Goal: Transaction & Acquisition: Purchase product/service

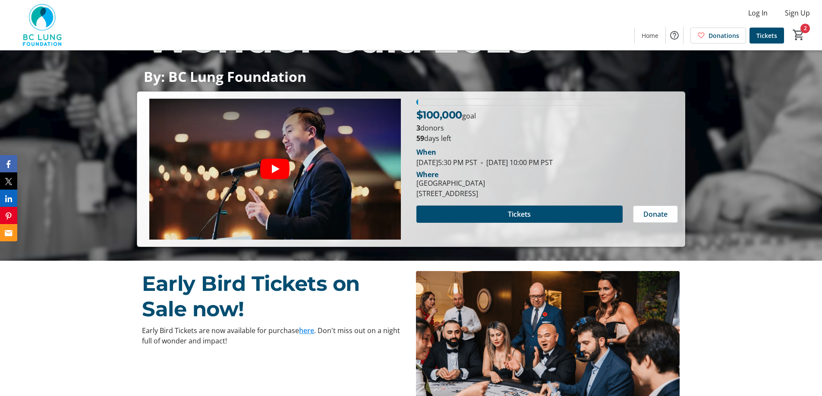
scroll to position [43, 0]
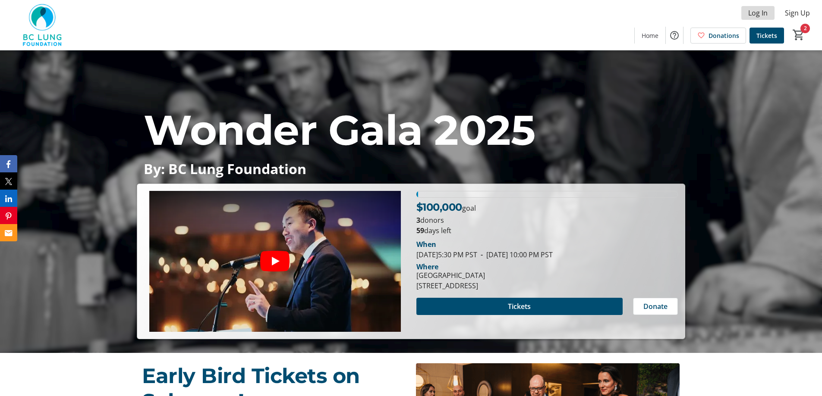
click at [756, 16] on span "Log In" at bounding box center [757, 13] width 19 height 10
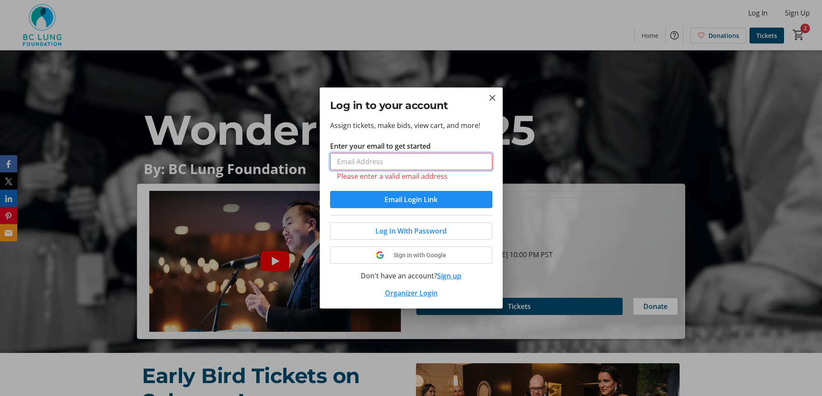
type input "massin@bclung.ca"
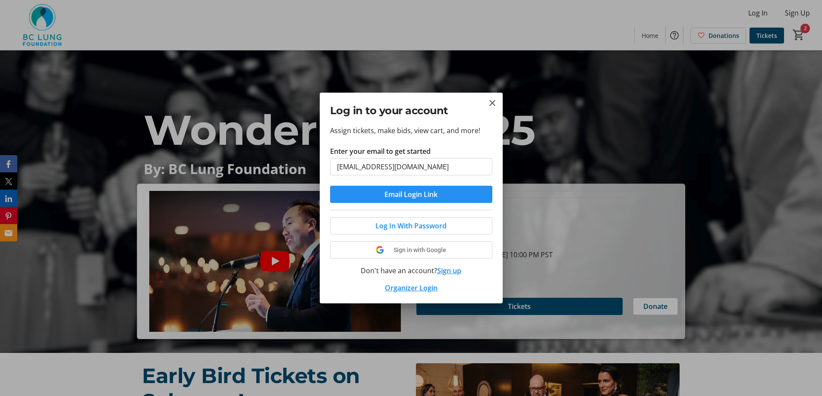
click at [418, 198] on span "Email Login Link" at bounding box center [410, 194] width 53 height 10
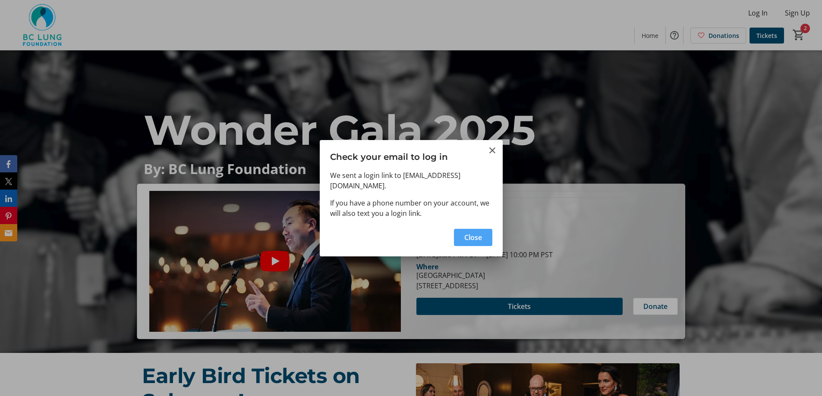
click at [468, 233] on span "Close" at bounding box center [473, 238] width 18 height 10
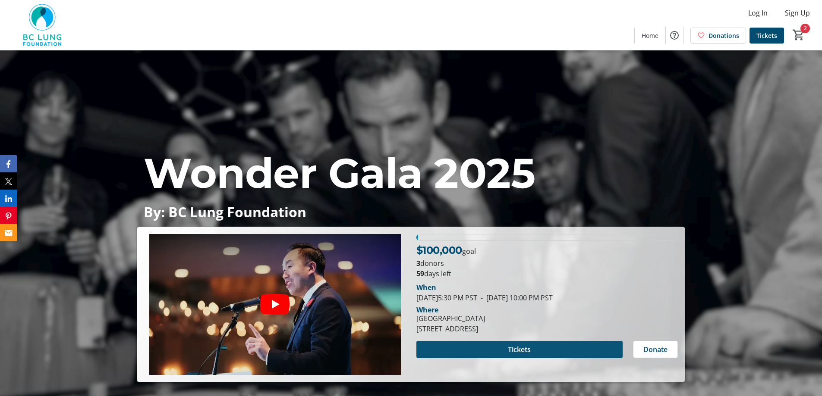
click at [556, 348] on span at bounding box center [519, 349] width 206 height 21
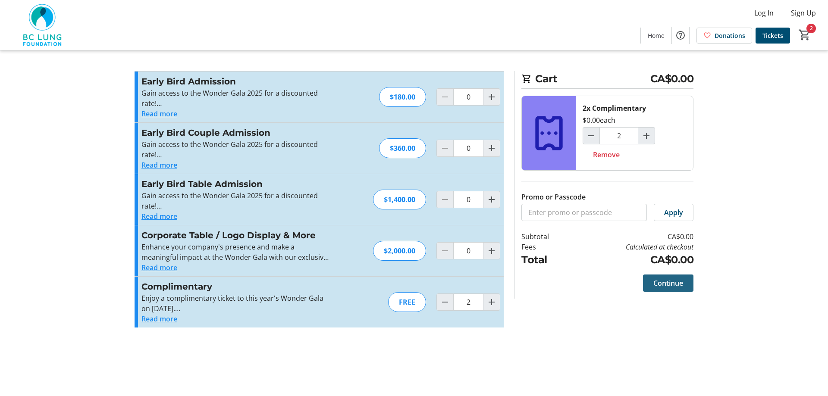
click at [659, 286] on span "Continue" at bounding box center [669, 283] width 30 height 10
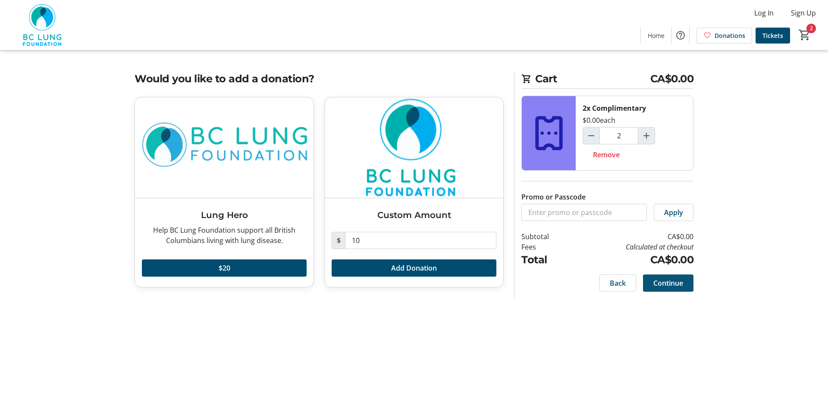
click at [679, 285] on span "Continue" at bounding box center [669, 283] width 30 height 10
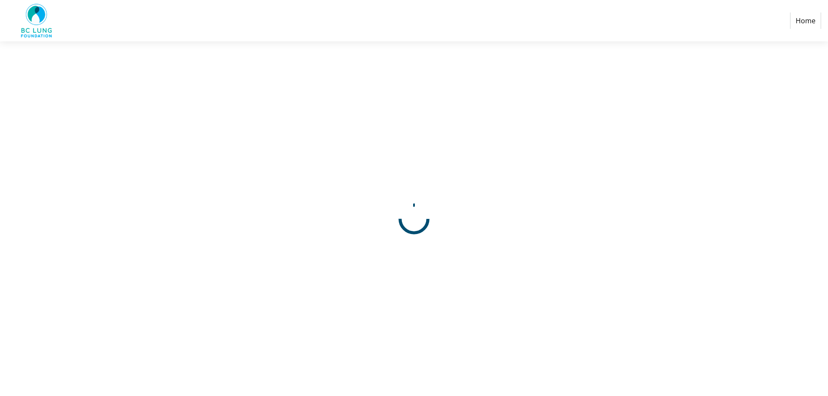
select select
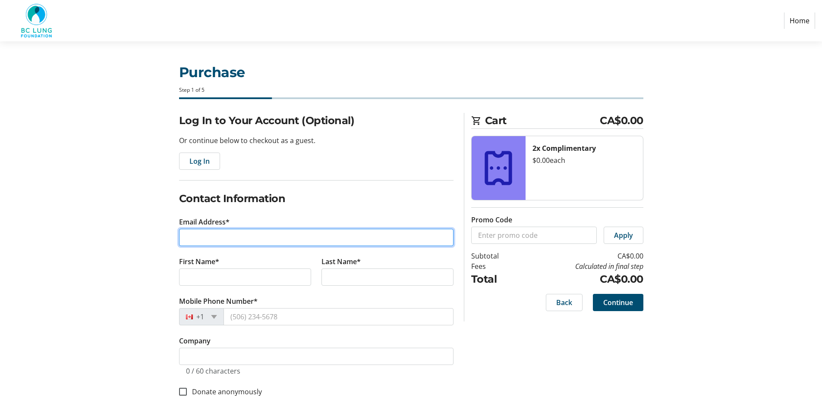
click at [200, 234] on input "Email Address*" at bounding box center [316, 237] width 274 height 17
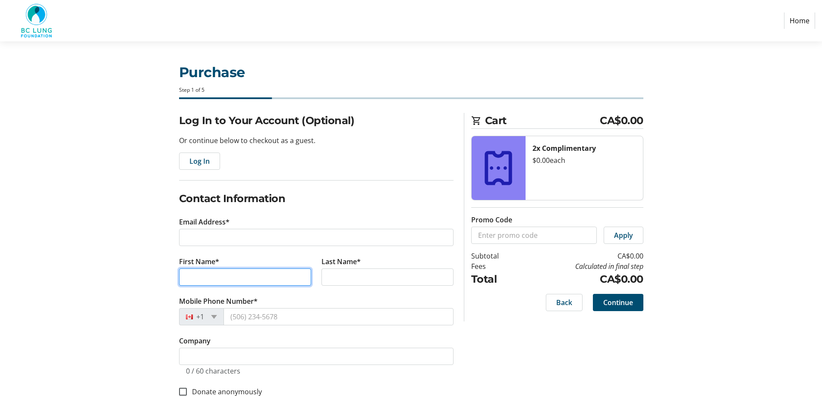
click at [209, 285] on input "First Name*" at bounding box center [245, 277] width 132 height 17
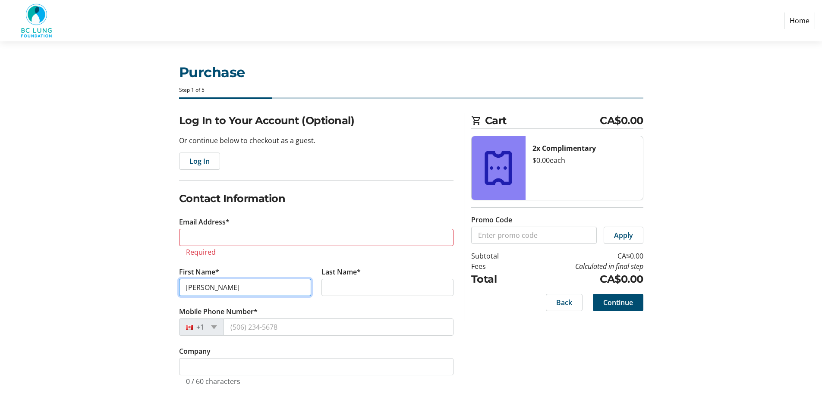
type input "[PERSON_NAME]"
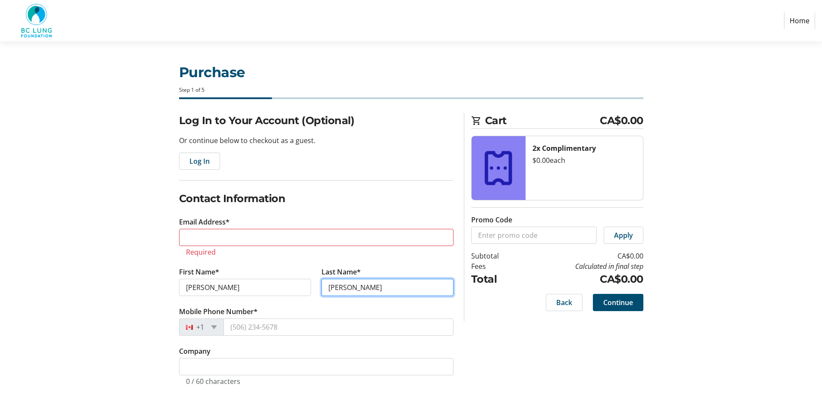
type input "[PERSON_NAME]"
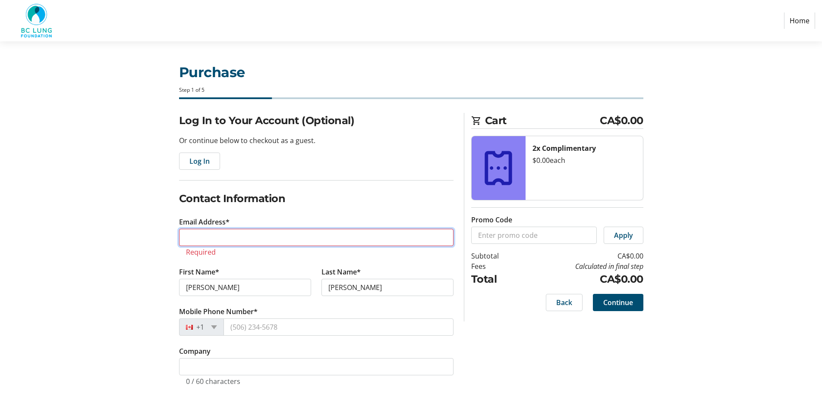
click at [216, 237] on input "Email Address*" at bounding box center [316, 237] width 274 height 17
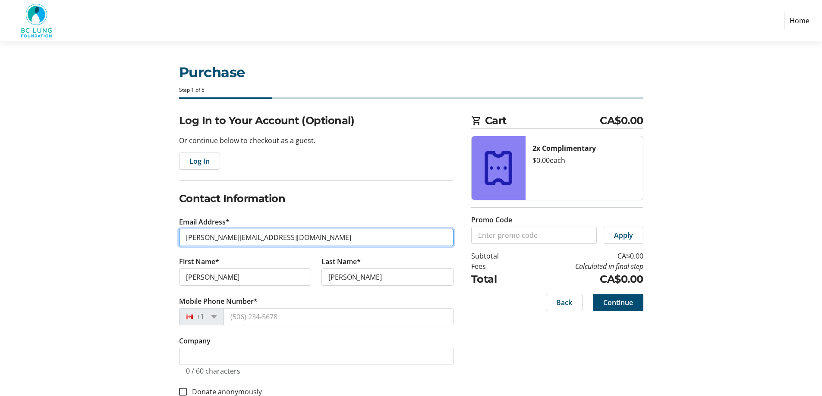
type input "[PERSON_NAME][EMAIL_ADDRESS][DOMAIN_NAME]"
drag, startPoint x: 294, startPoint y: 238, endPoint x: 163, endPoint y: 230, distance: 130.9
click at [163, 230] on div "Log In to Your Account (Optional) Or continue below to checkout as a guest. Log…" at bounding box center [410, 338] width 569 height 451
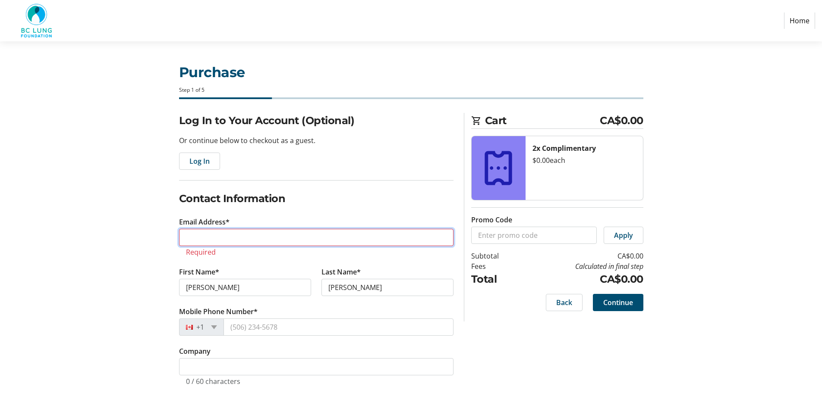
click at [221, 238] on input "Email Address*" at bounding box center [316, 237] width 274 height 17
paste input "[PERSON_NAME][EMAIL_ADDRESS][DOMAIN_NAME]"
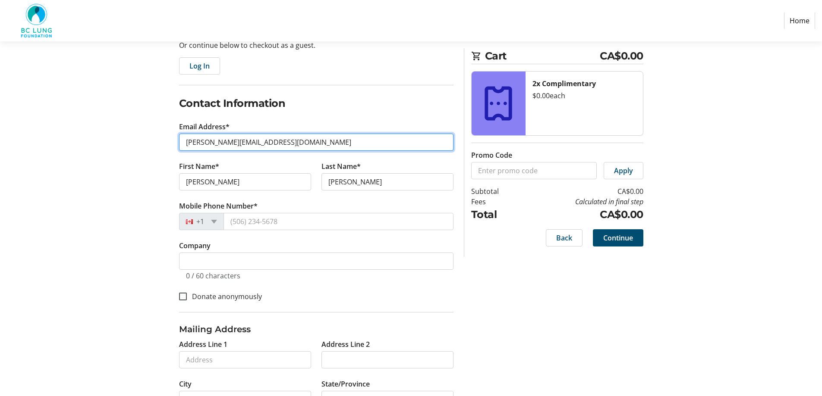
scroll to position [129, 0]
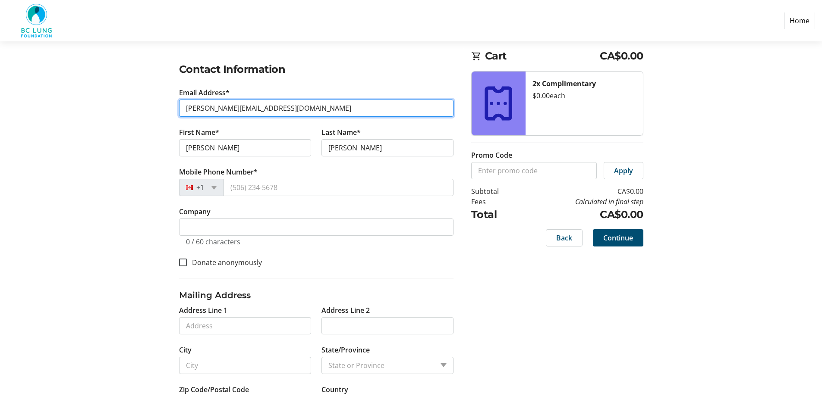
type input "[PERSON_NAME][EMAIL_ADDRESS][DOMAIN_NAME]"
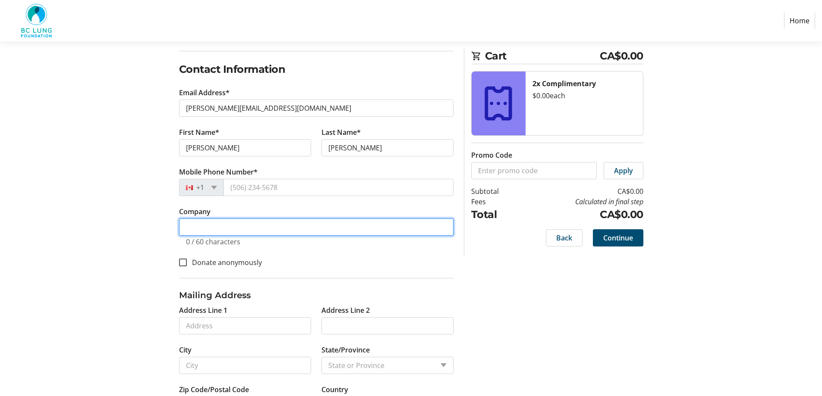
click at [196, 225] on input "Company" at bounding box center [316, 227] width 274 height 17
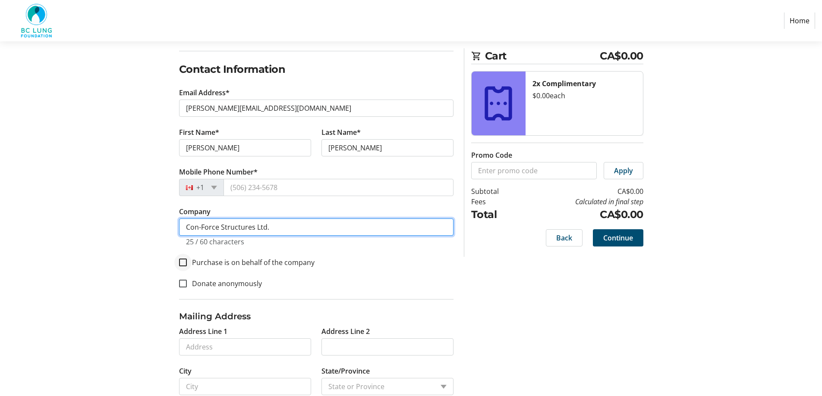
type input "Con-Force Structures Ltd."
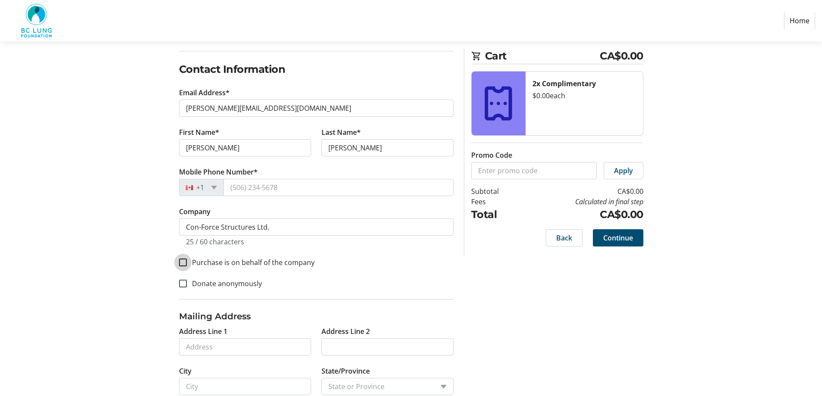
click at [184, 265] on input "Purchase is on behalf of the company" at bounding box center [183, 263] width 8 height 8
checkbox input "true"
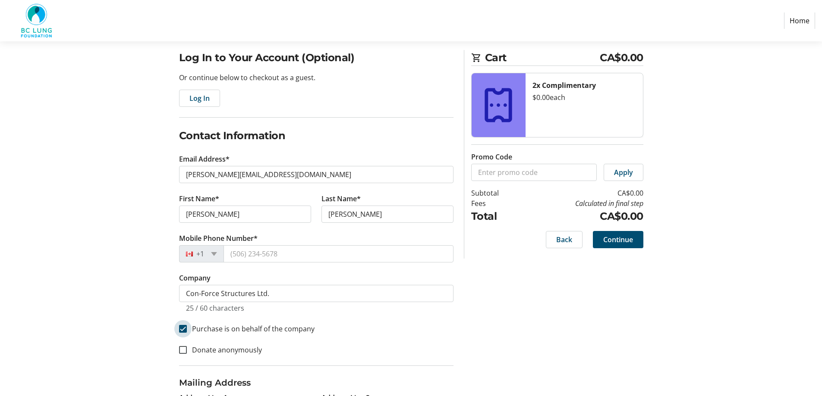
scroll to position [60, 0]
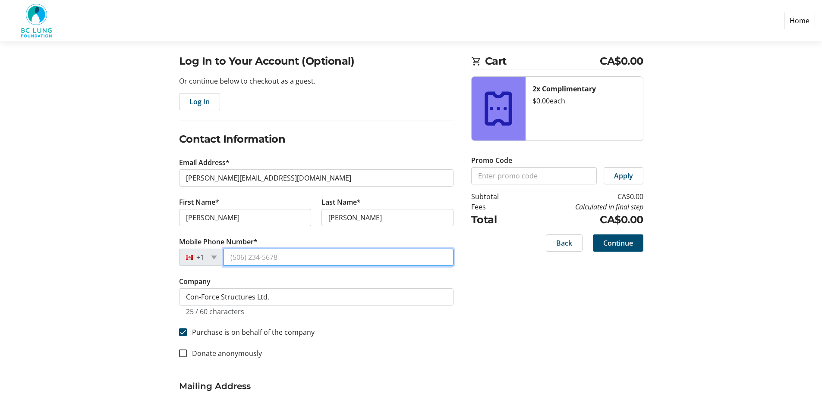
click at [241, 257] on input "Mobile Phone Number*" at bounding box center [338, 257] width 230 height 17
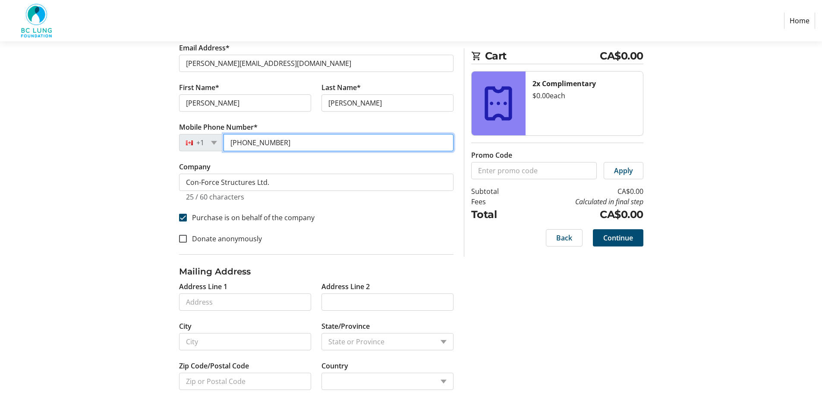
scroll to position [189, 0]
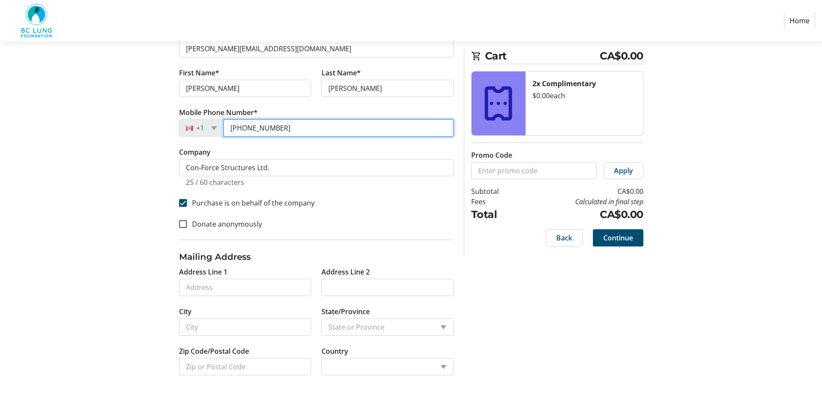
type input "[PHONE_NUMBER]"
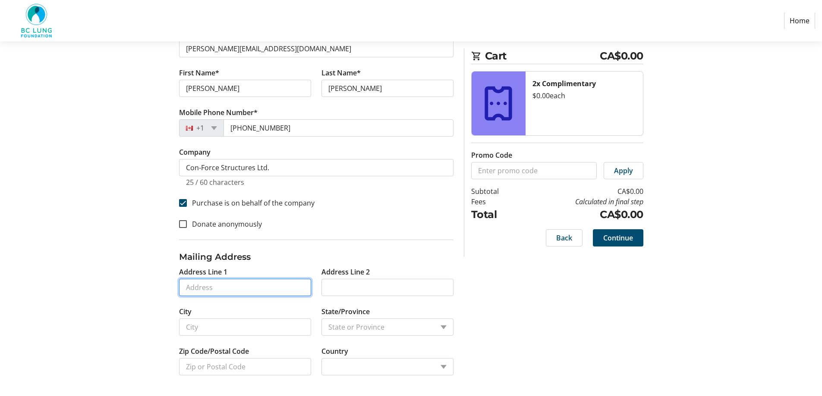
click at [229, 293] on input "Address Line 1" at bounding box center [245, 287] width 132 height 17
click at [584, 319] on div "Log In to Your Account (Optional) Or continue below to checkout as a guest. Log…" at bounding box center [410, 160] width 569 height 472
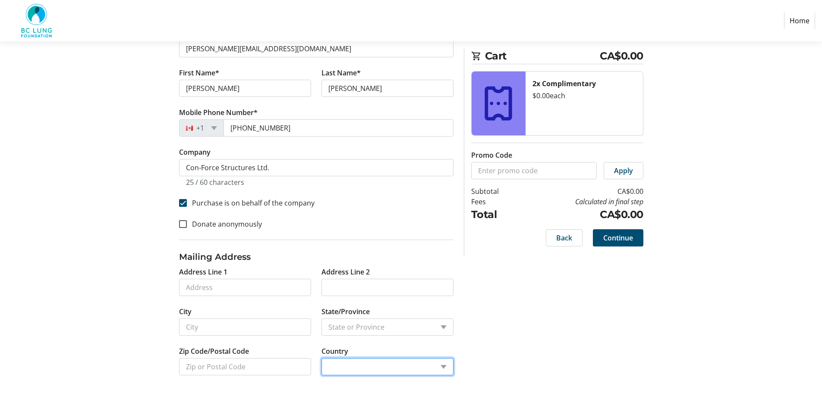
drag, startPoint x: 443, startPoint y: 368, endPoint x: 436, endPoint y: 368, distance: 7.8
click at [443, 368] on select "Country Country [GEOGRAPHIC_DATA] [GEOGRAPHIC_DATA] [GEOGRAPHIC_DATA] [GEOGRAPH…" at bounding box center [387, 366] width 132 height 17
select select "CA"
click at [321, 369] on select "Country Country [GEOGRAPHIC_DATA] [GEOGRAPHIC_DATA] [GEOGRAPHIC_DATA] [GEOGRAPH…" at bounding box center [387, 366] width 132 height 17
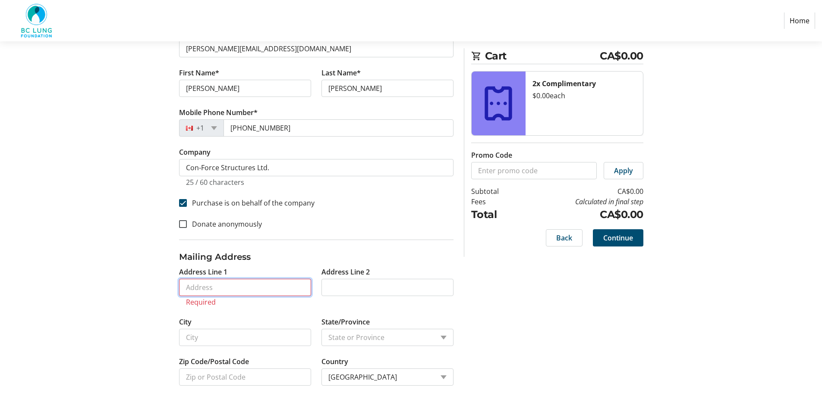
click at [196, 288] on input "Address Line 1" at bounding box center [245, 287] width 132 height 17
paste input "[STREET_ADDRESS]"
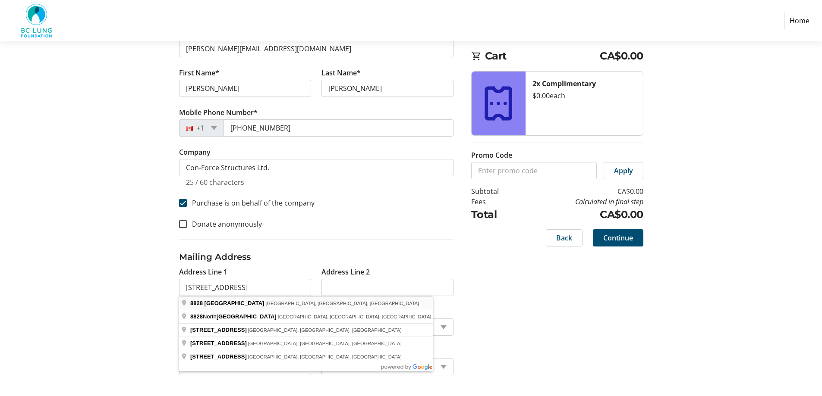
type input "[STREET_ADDRESS]"
type input "Delta"
select select "BC"
type input "V4G 1B5"
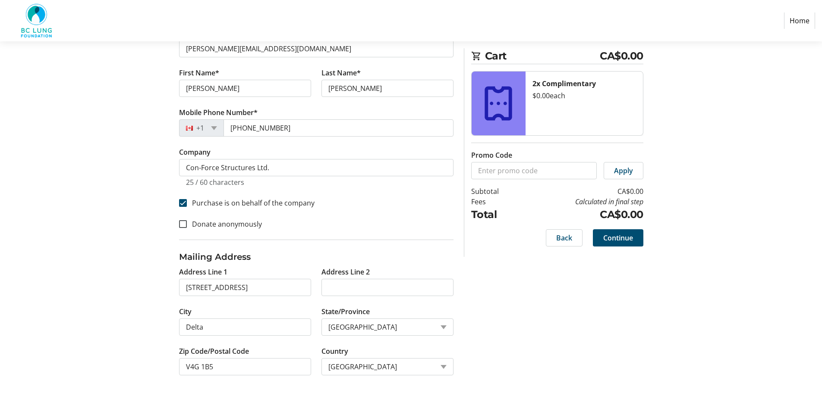
click at [541, 356] on div "Log In to Your Account (Optional) Or continue below to checkout as a guest. Log…" at bounding box center [410, 160] width 569 height 472
click at [611, 238] on span "Continue" at bounding box center [618, 238] width 30 height 10
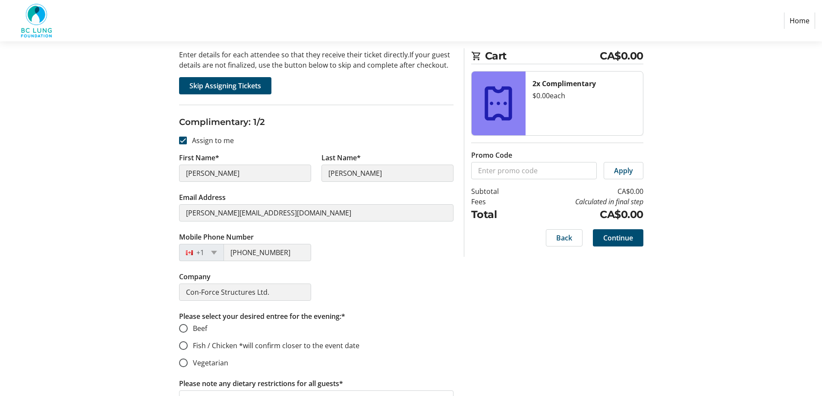
scroll to position [86, 0]
click at [227, 85] on span "Skip Assigning Tickets" at bounding box center [225, 85] width 72 height 10
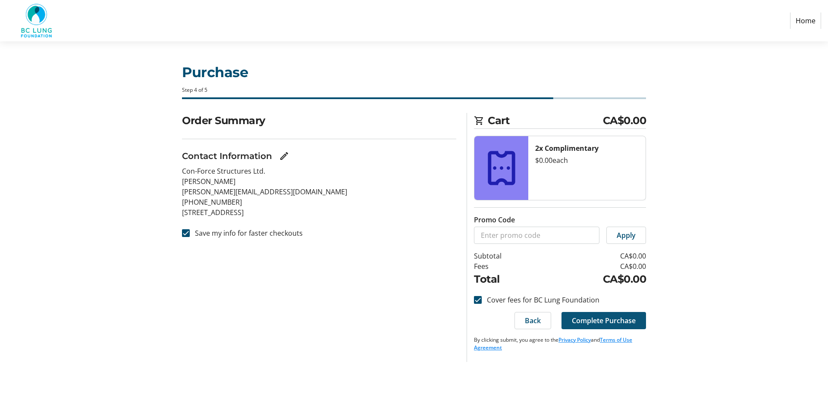
click at [597, 319] on span "Complete Purchase" at bounding box center [604, 321] width 64 height 10
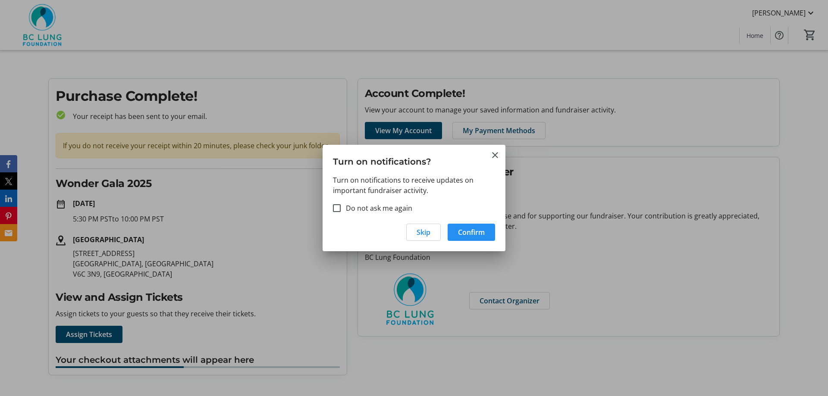
click at [469, 238] on span "button" at bounding box center [471, 232] width 47 height 21
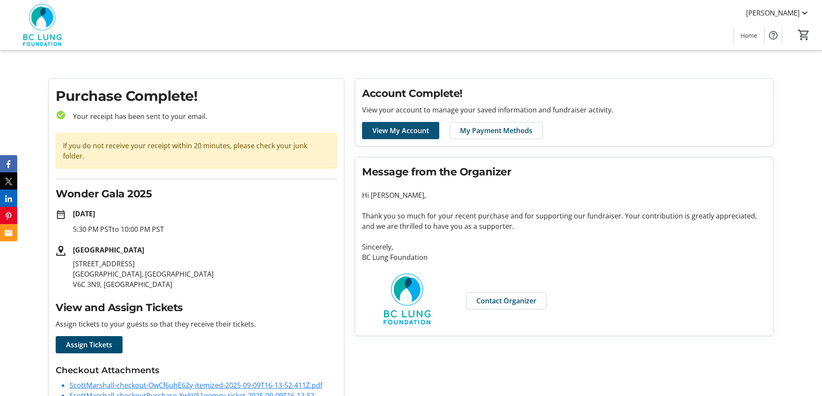
click at [395, 134] on span "View My Account" at bounding box center [400, 131] width 57 height 10
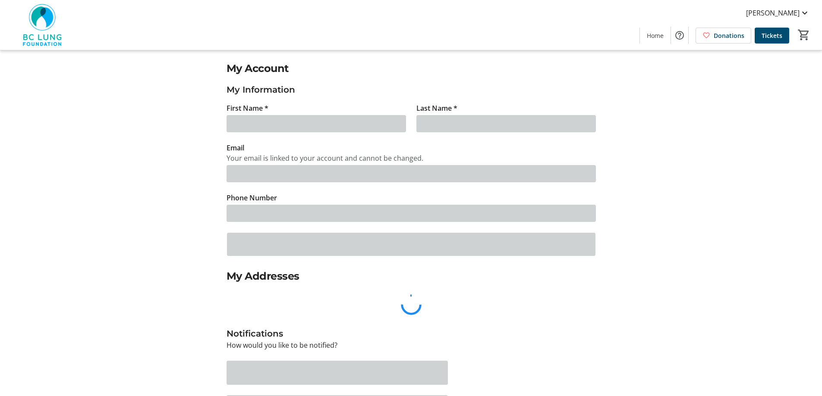
type input "[PERSON_NAME]"
type input "[PERSON_NAME][EMAIL_ADDRESS][DOMAIN_NAME]"
type input "[PHONE_NUMBER]"
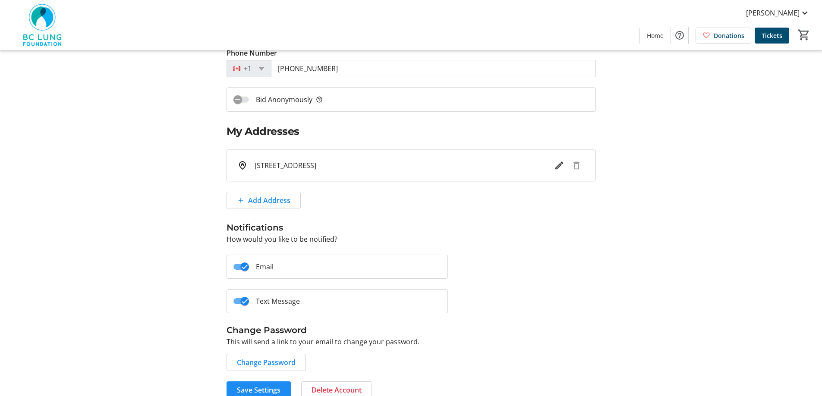
scroll to position [158, 0]
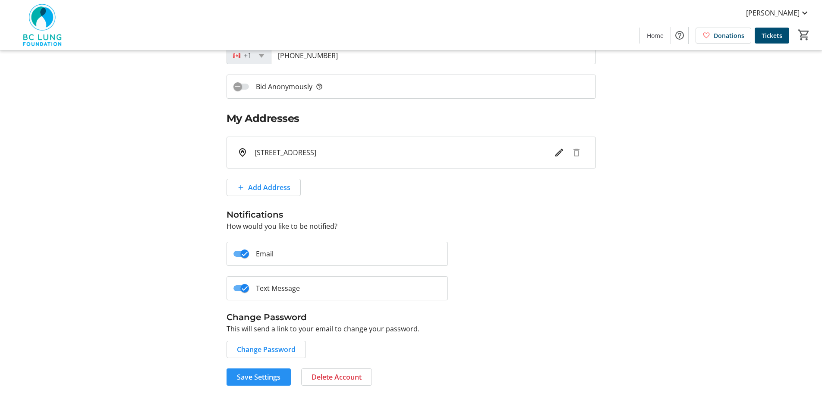
click at [284, 375] on span at bounding box center [258, 377] width 64 height 21
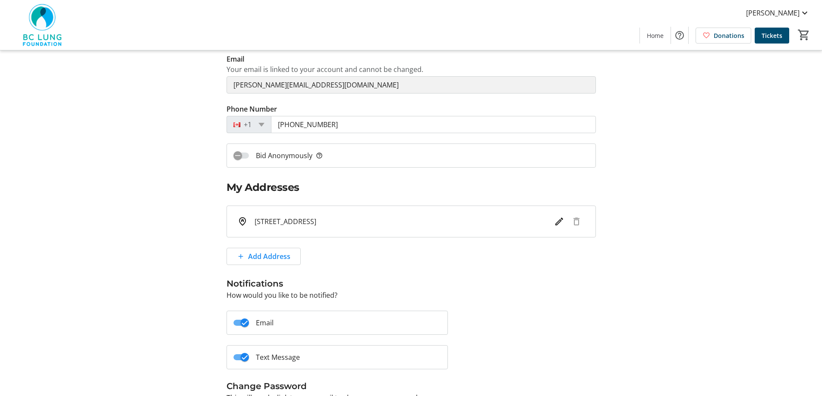
scroll to position [0, 0]
